Goal: Information Seeking & Learning: Learn about a topic

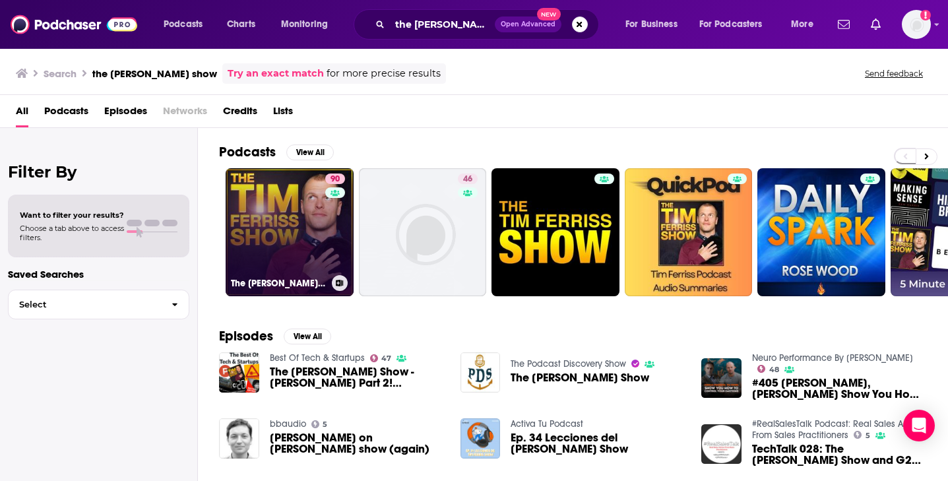
click at [294, 219] on link "90 The [PERSON_NAME] Show" at bounding box center [290, 232] width 128 height 128
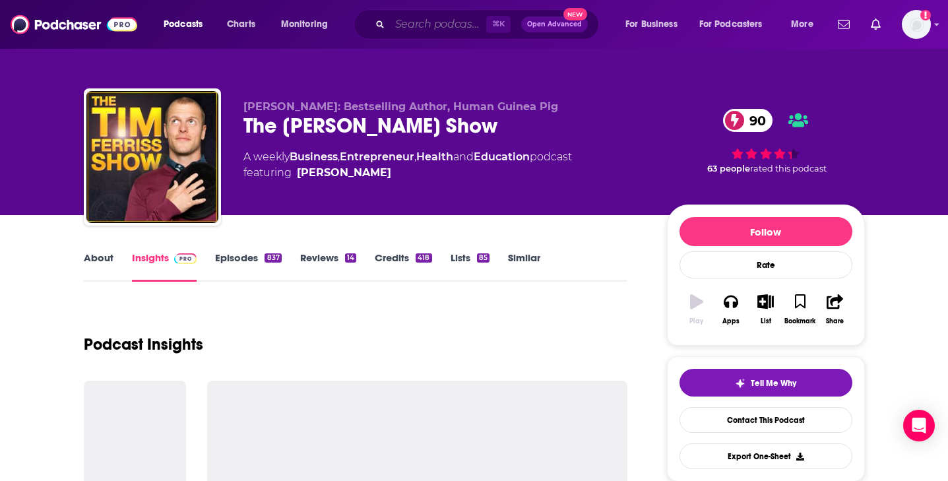
click at [427, 16] on input "Search podcasts, credits, & more..." at bounding box center [438, 24] width 96 height 21
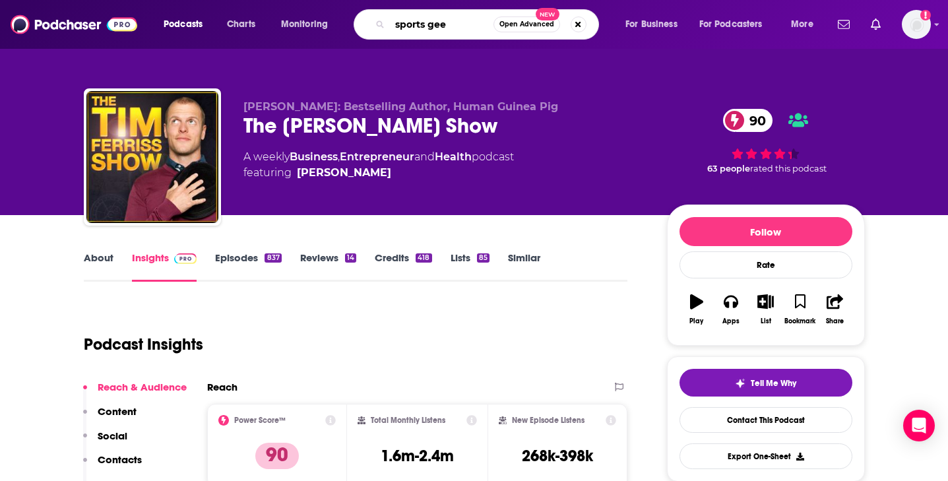
type input "sports geek"
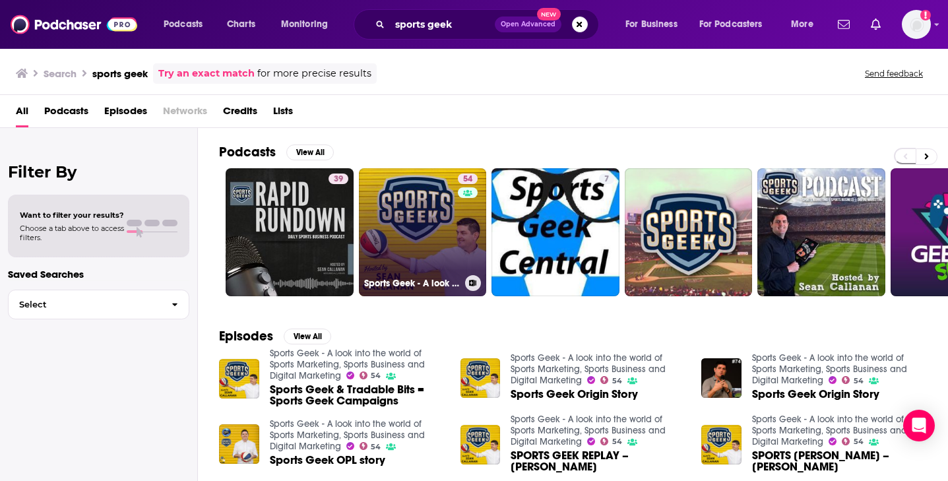
click at [384, 198] on link "54 Sports Geek - A look into the world of Sports Marketing, Sports Business and…" at bounding box center [423, 232] width 128 height 128
